Goal: Find specific page/section: Find specific page/section

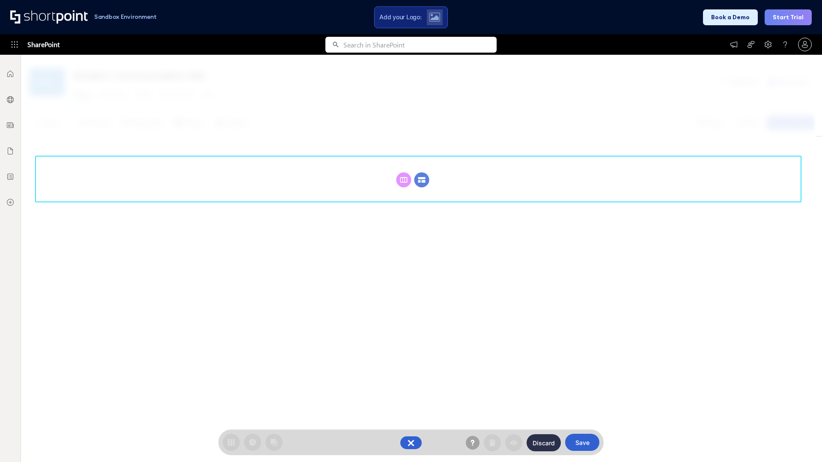
click at [422, 172] on circle at bounding box center [421, 179] width 15 height 15
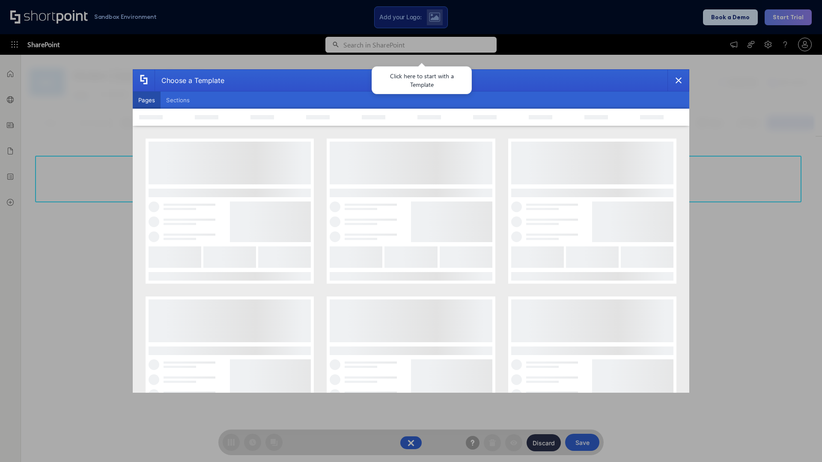
scroll to position [118, 0]
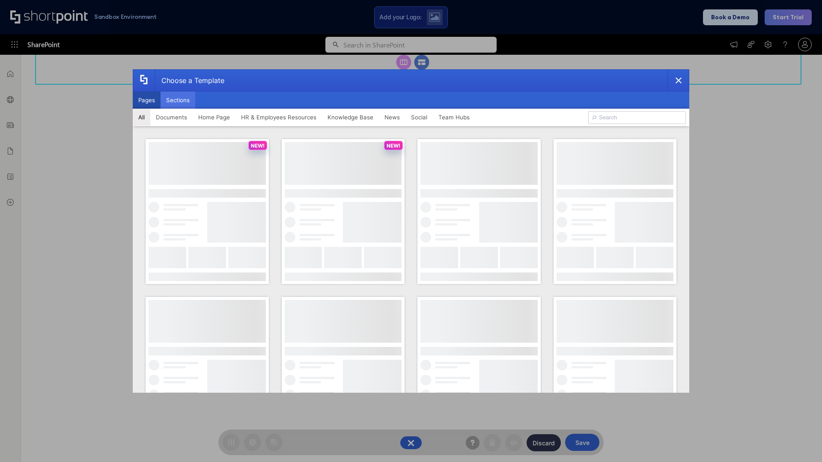
click at [178, 100] on button "Sections" at bounding box center [177, 100] width 35 height 17
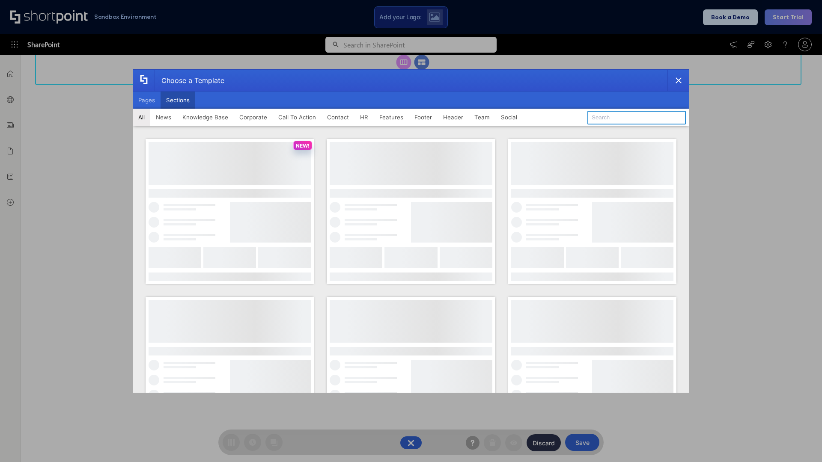
type input "Meet The Team"
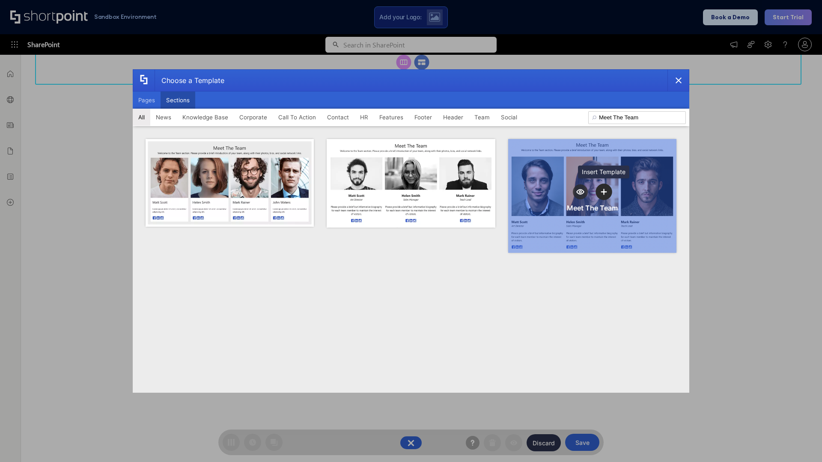
click at [603, 192] on icon "template selector" at bounding box center [604, 192] width 6 height 6
